Goal: Find specific page/section: Find specific page/section

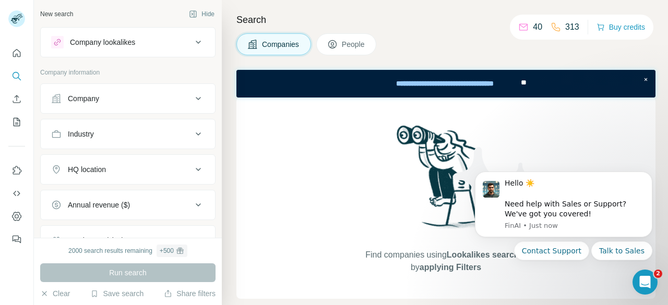
click at [348, 38] on button "People" at bounding box center [346, 44] width 61 height 22
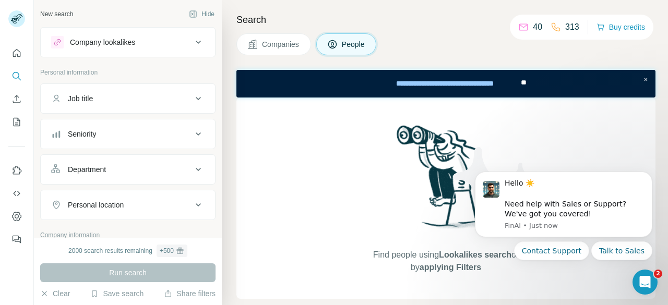
click at [347, 45] on span "People" at bounding box center [354, 44] width 24 height 10
click at [345, 44] on span "People" at bounding box center [354, 44] width 24 height 10
click at [22, 53] on button "Quick start" at bounding box center [16, 53] width 17 height 19
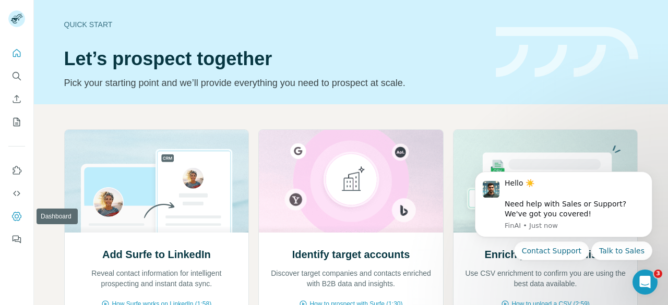
click at [13, 213] on icon "Dashboard" at bounding box center [16, 216] width 10 height 10
